Goal: Task Accomplishment & Management: Manage account settings

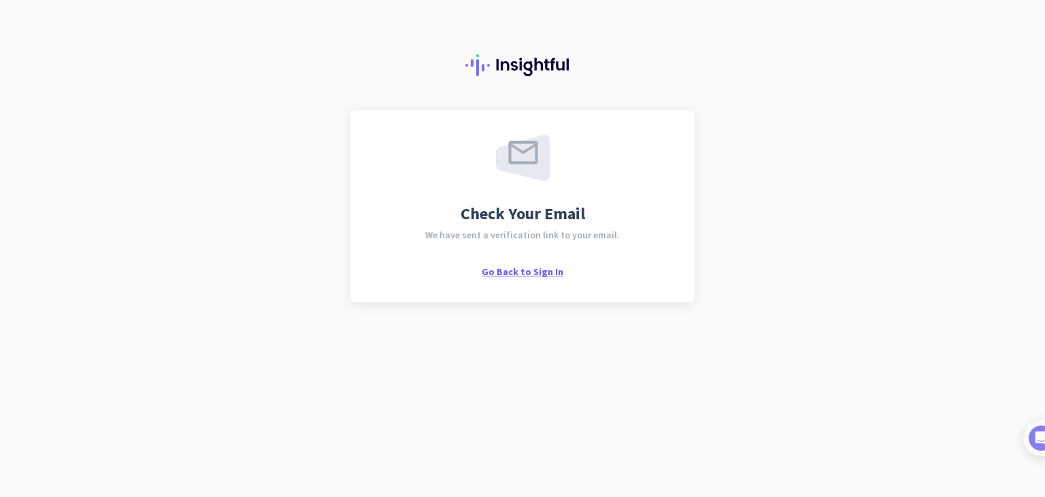
click at [523, 270] on span "Go Back to Sign In" at bounding box center [523, 271] width 82 height 12
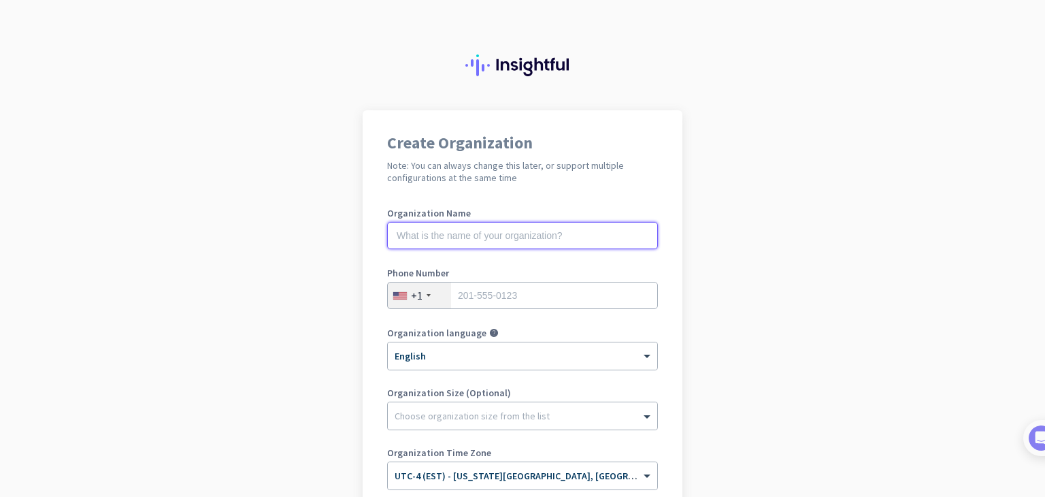
click at [528, 240] on input "text" at bounding box center [522, 235] width 271 height 27
type input "Mercor"
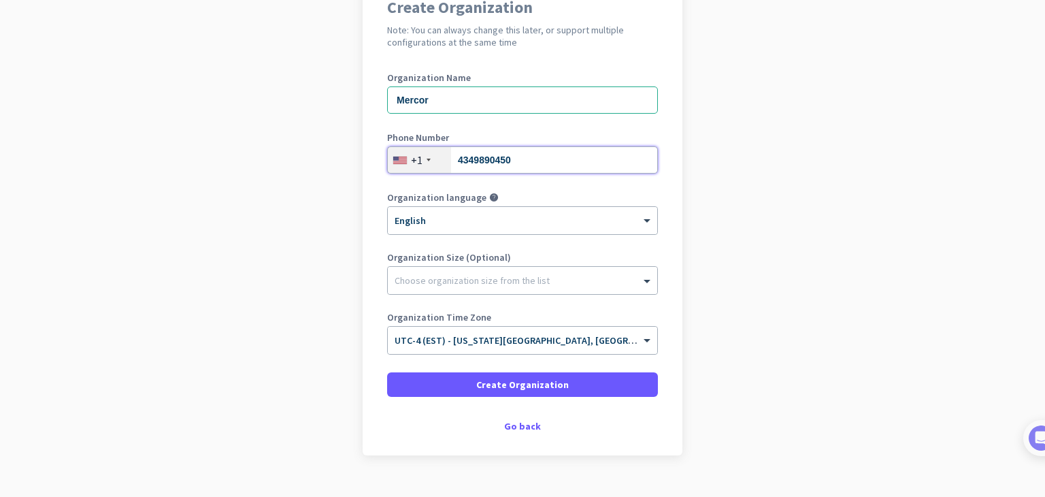
scroll to position [162, 0]
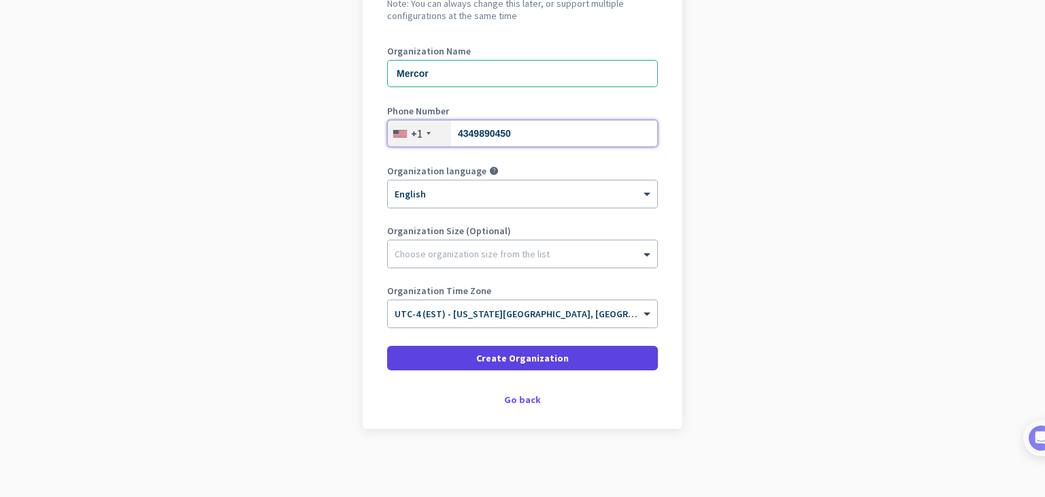
type input "4349890450"
click at [608, 365] on span at bounding box center [522, 358] width 271 height 33
click at [560, 360] on span at bounding box center [522, 358] width 271 height 33
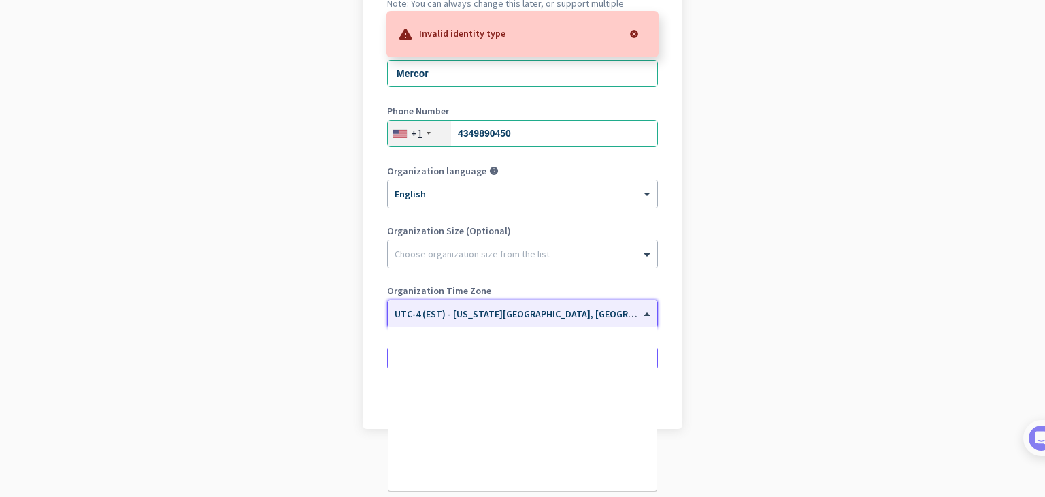
click at [608, 310] on input "text" at bounding box center [509, 309] width 229 height 10
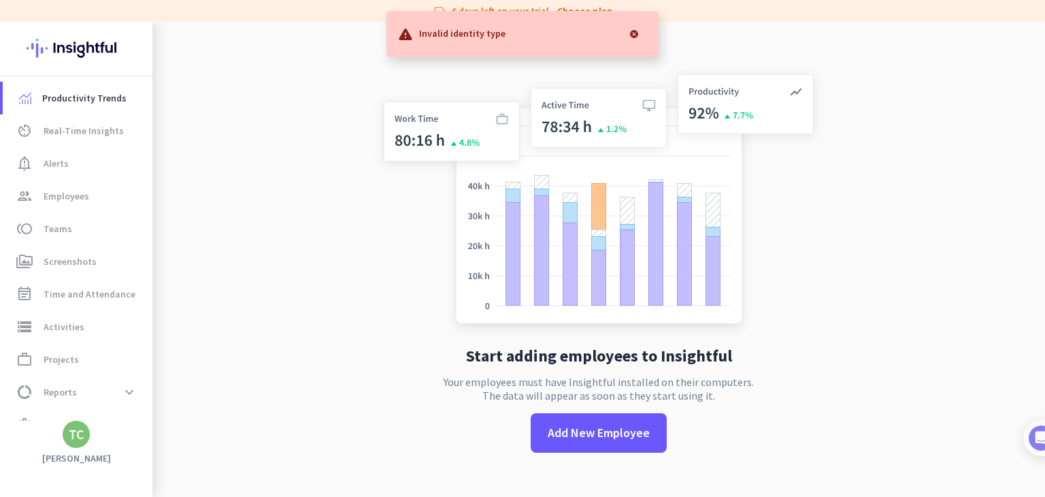
click at [885, 266] on app-no-employees "Start adding employees to Insightful Your employees must have Insightful instal…" at bounding box center [598, 270] width 893 height 497
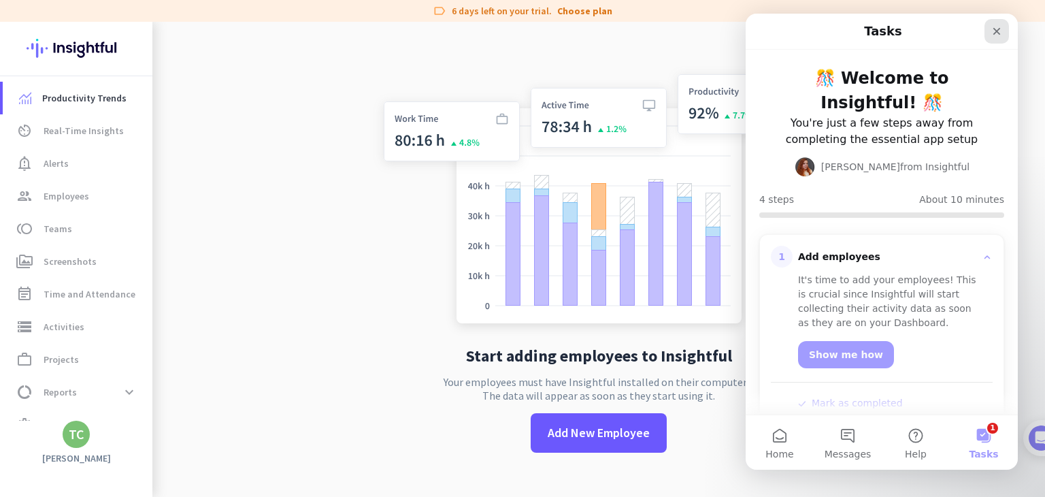
click at [998, 31] on icon "Close" at bounding box center [997, 31] width 7 height 7
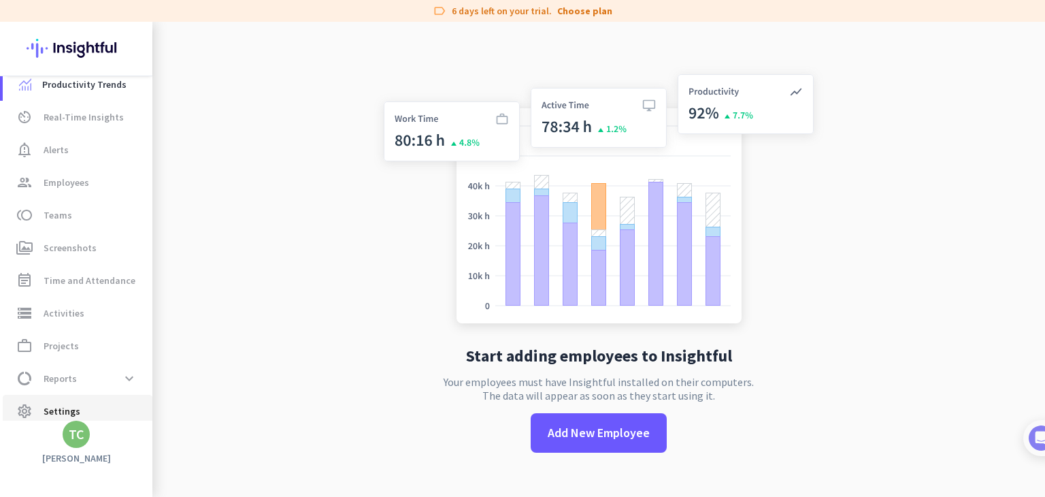
scroll to position [26, 0]
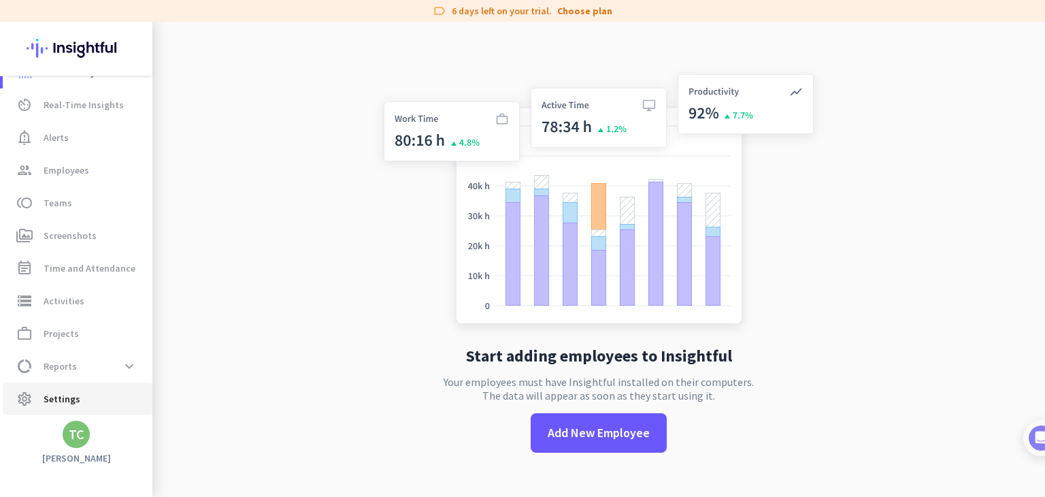
click at [121, 397] on span "settings Settings" at bounding box center [78, 399] width 128 height 16
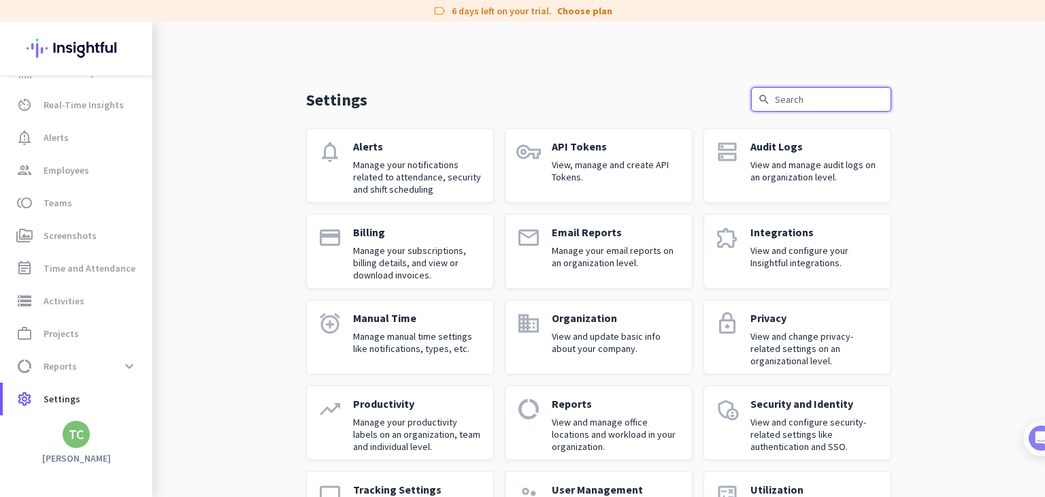
click at [789, 99] on input "text" at bounding box center [821, 99] width 140 height 24
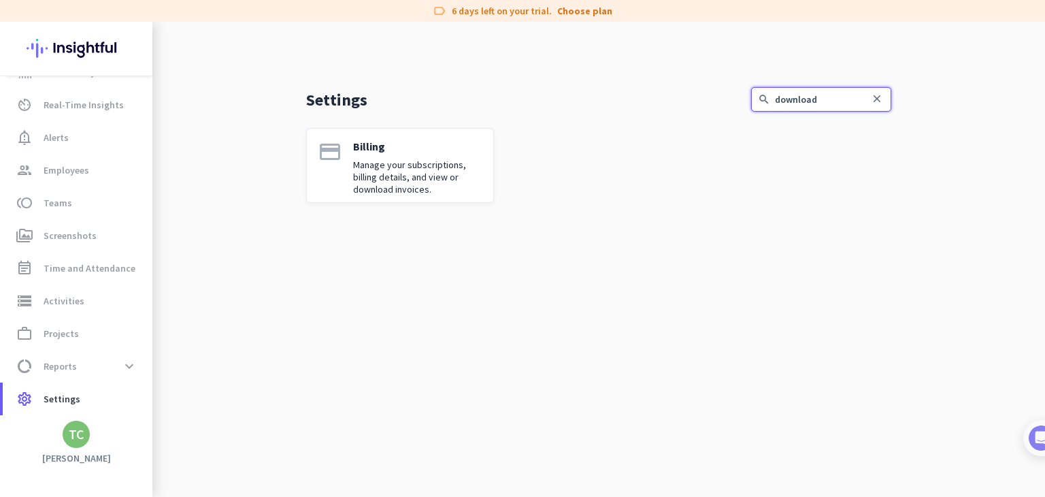
type input "download"
click at [887, 95] on input "download" at bounding box center [821, 99] width 140 height 24
click at [882, 97] on icon "close" at bounding box center [877, 99] width 12 height 12
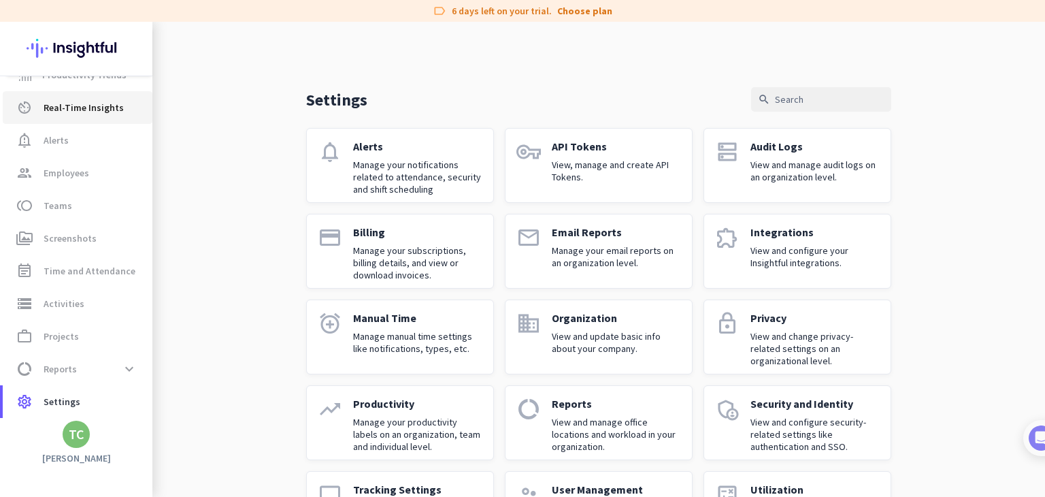
scroll to position [26, 0]
click at [105, 31] on img at bounding box center [76, 48] width 99 height 53
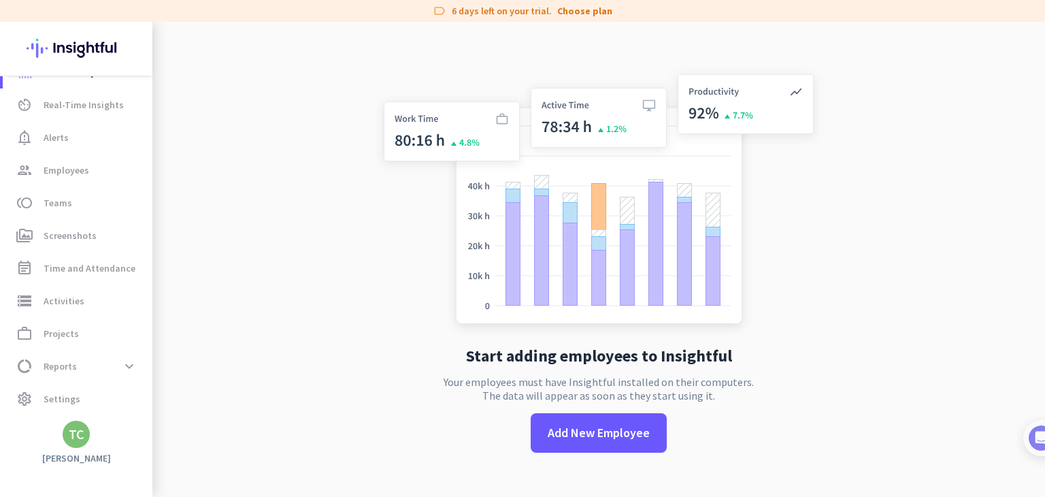
scroll to position [22, 0]
